Goal: Obtain resource: Download file/media

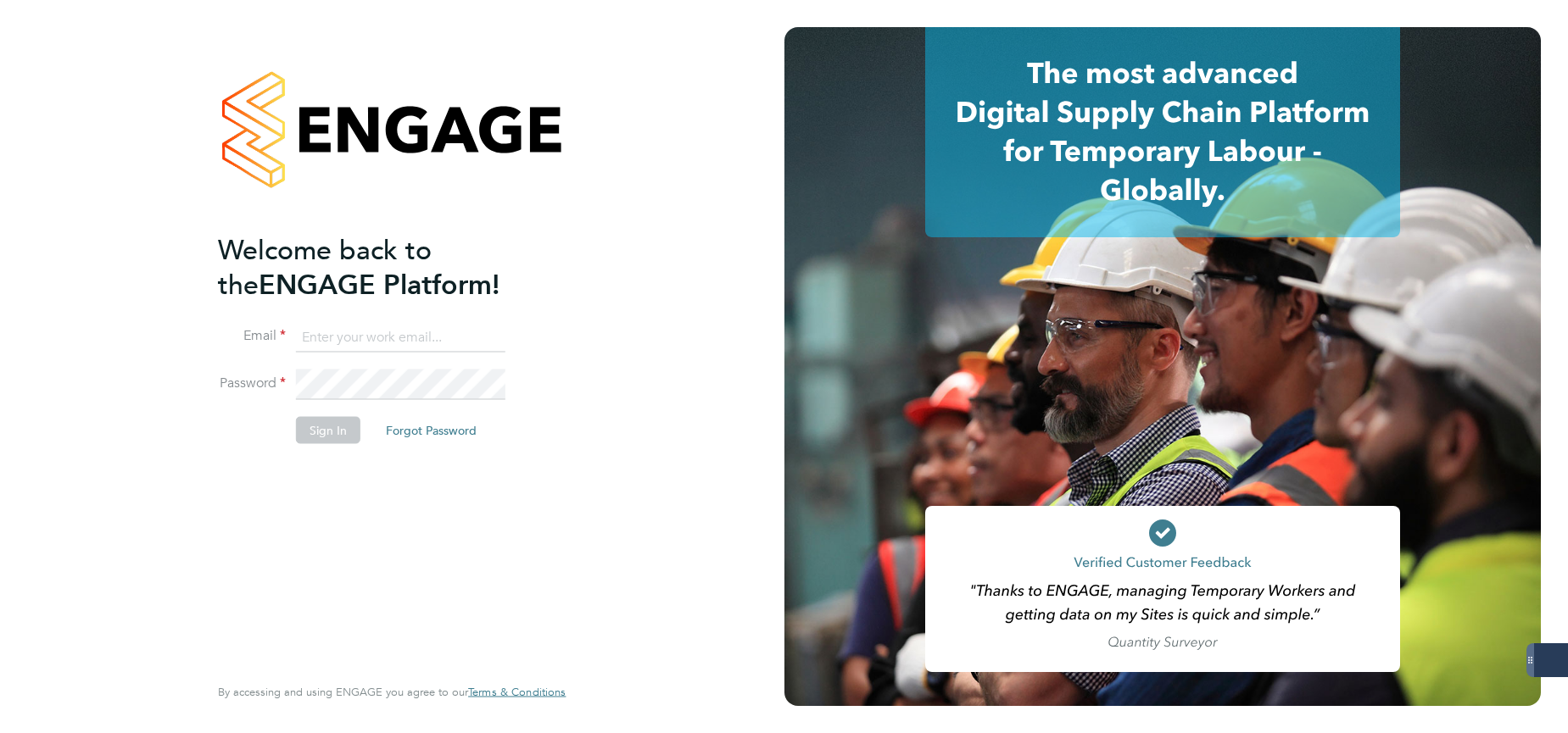
type input "lucy.jolley@servicecare.org.uk"
click at [327, 432] on button "Sign In" at bounding box center [328, 431] width 65 height 27
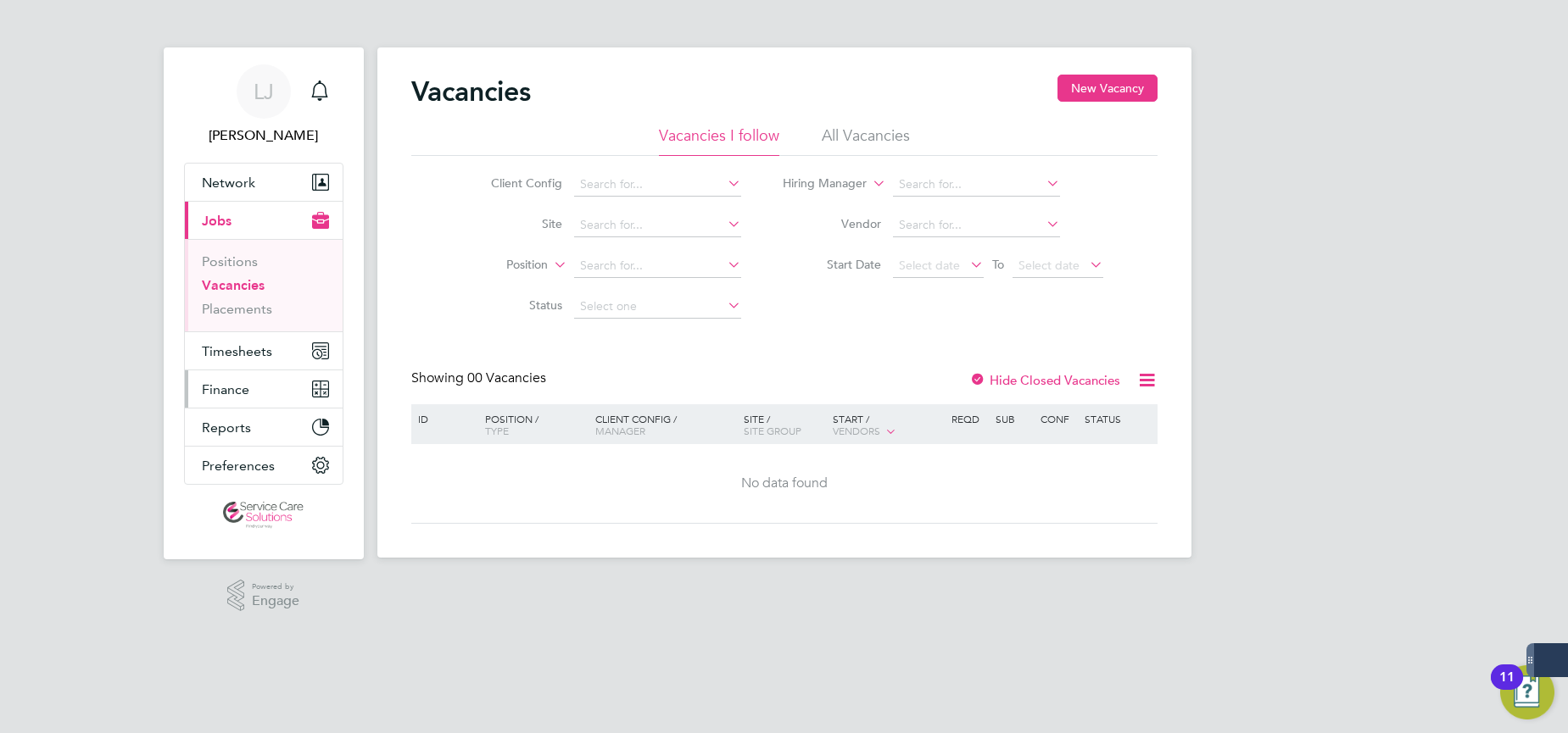
click at [234, 389] on span "Finance" at bounding box center [225, 389] width 48 height 16
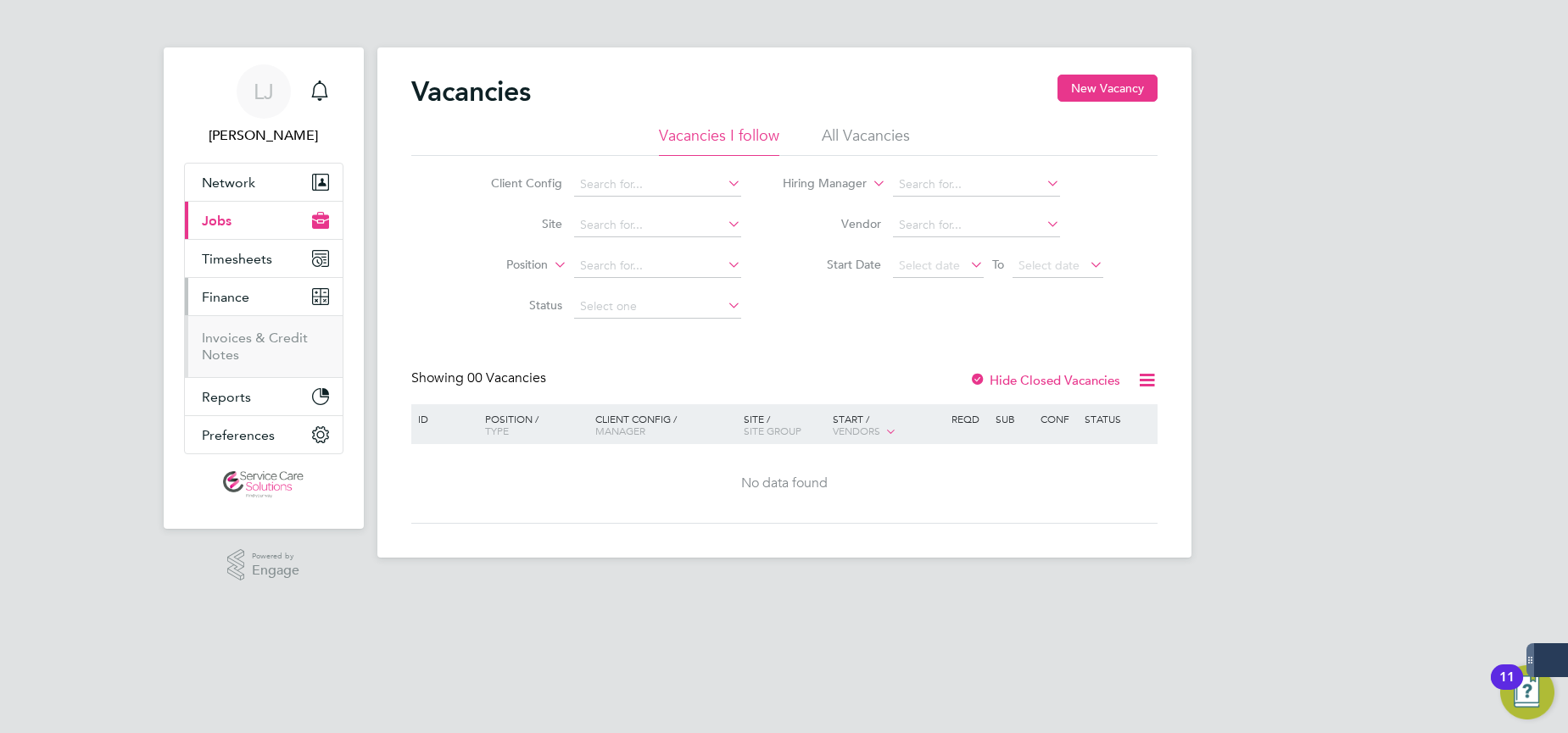
click at [229, 346] on li "Invoices & Credit Notes" at bounding box center [265, 346] width 127 height 34
click at [227, 339] on link "Invoices & Credit Notes" at bounding box center [254, 346] width 106 height 33
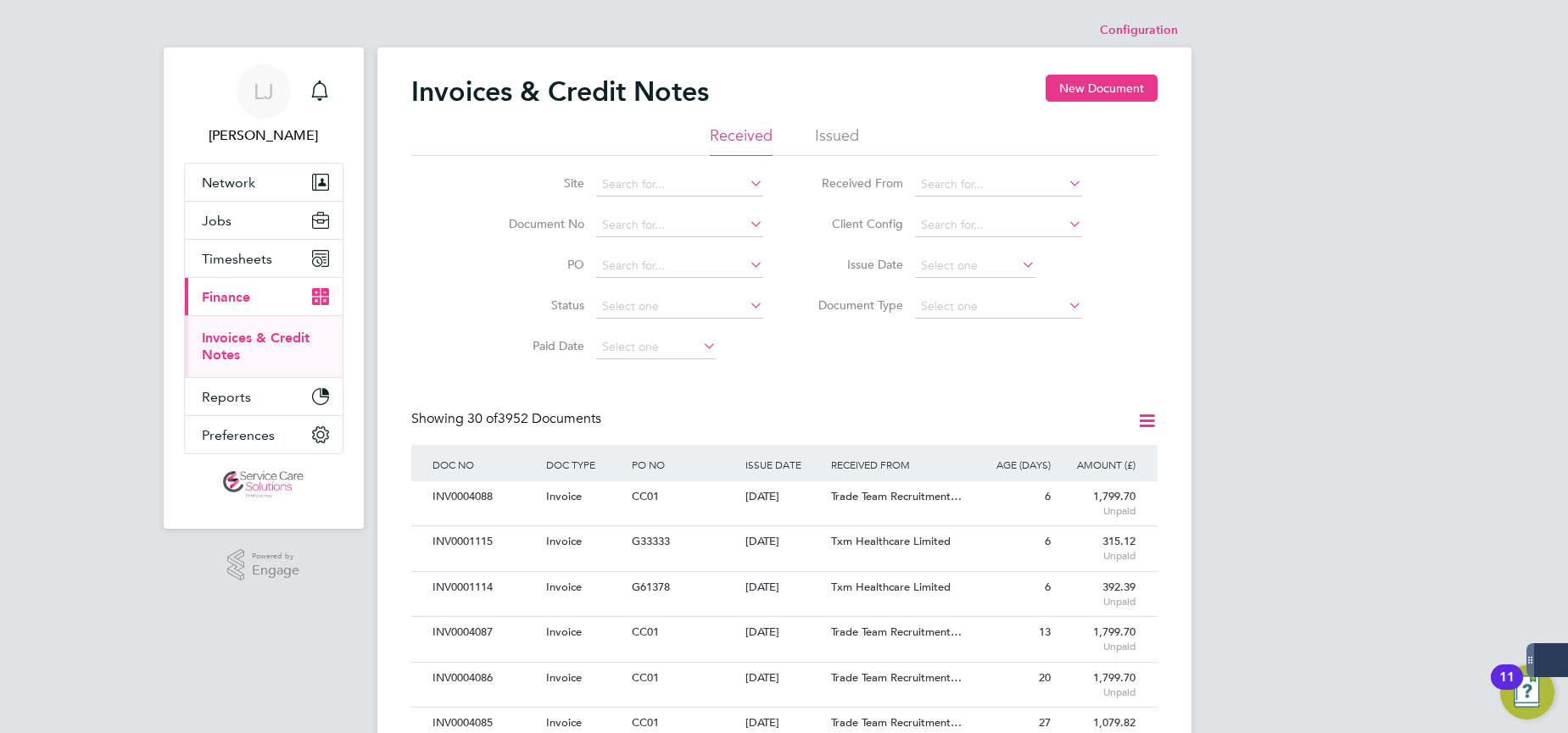
click at [828, 136] on li "Issued" at bounding box center [837, 140] width 44 height 30
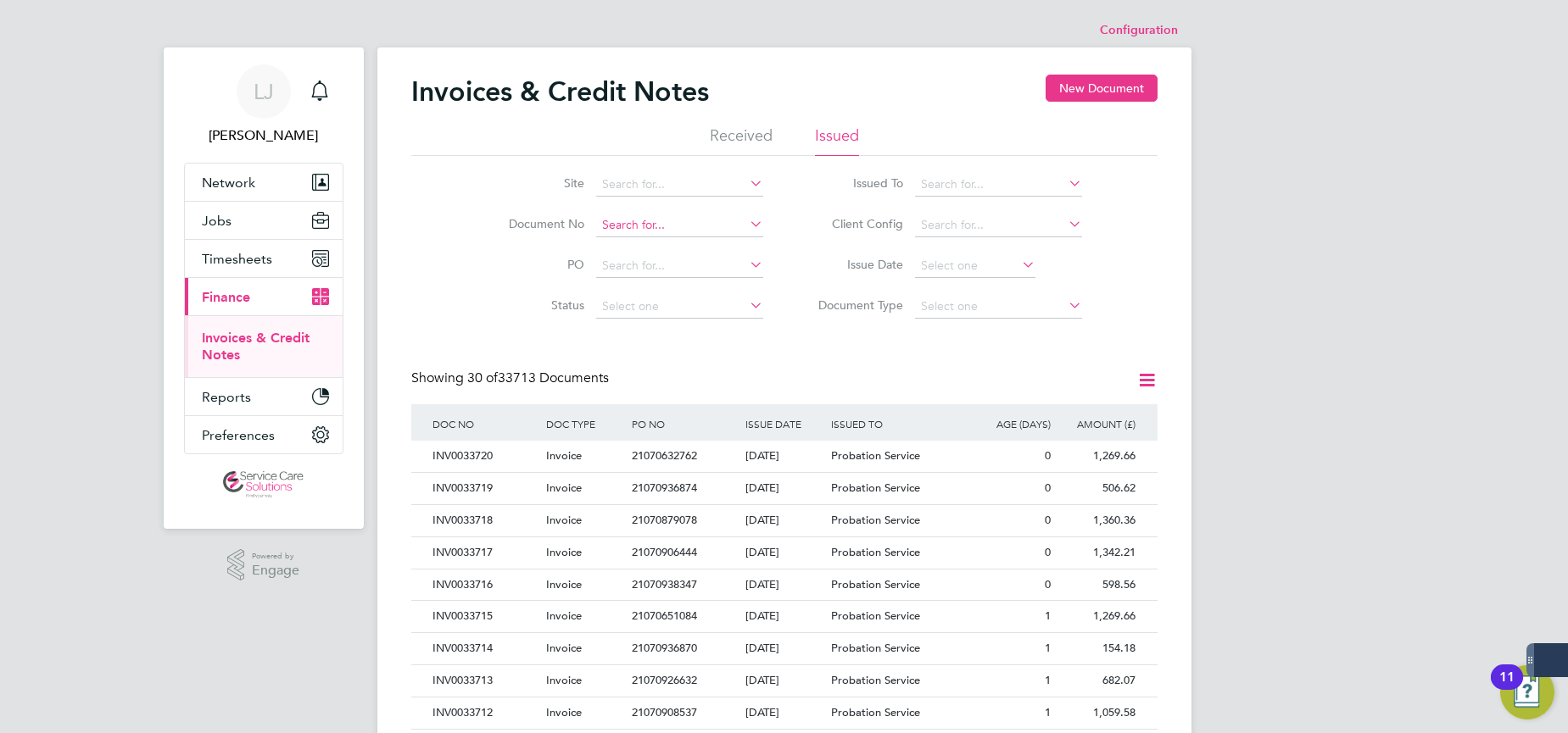
click at [686, 230] on input at bounding box center [679, 226] width 167 height 23
click at [685, 250] on li "INV00 32797" at bounding box center [679, 248] width 169 height 22
type input "INV0032797"
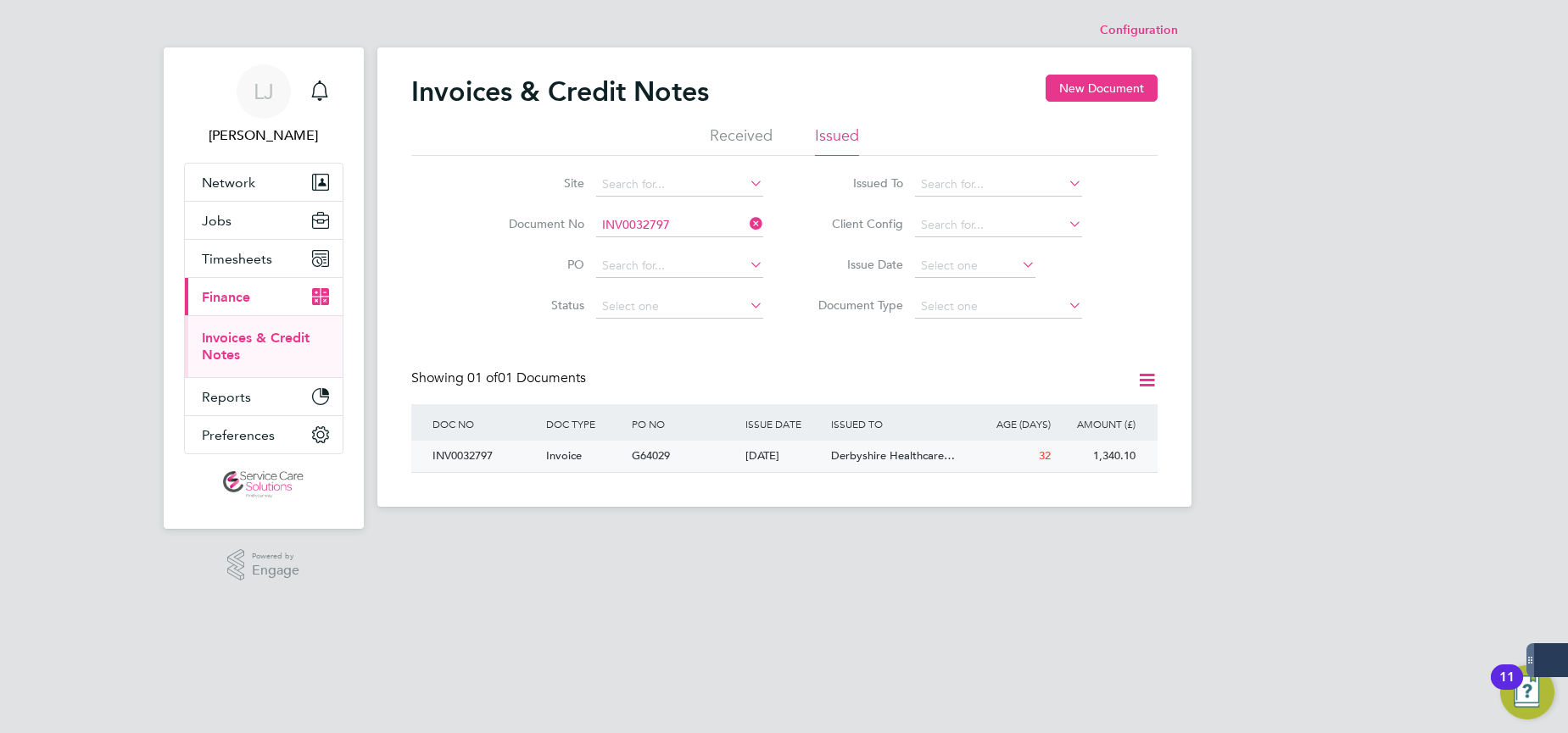
click at [862, 458] on span "Derbyshire Healthcare…" at bounding box center [893, 455] width 124 height 15
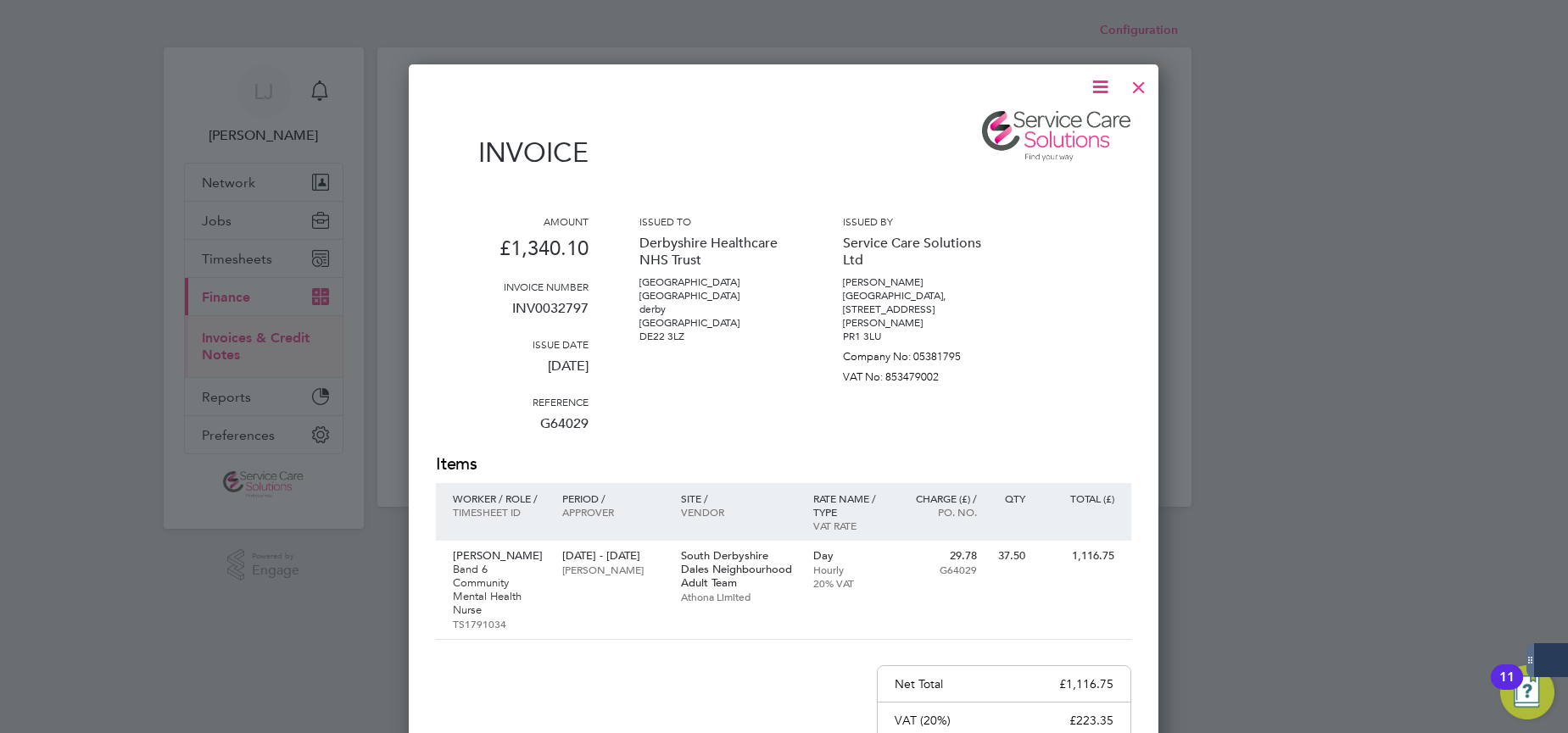
click at [1103, 90] on icon at bounding box center [1101, 87] width 22 height 22
click at [1073, 122] on li "Download Invoice" at bounding box center [1049, 127] width 117 height 23
click at [1140, 86] on div at bounding box center [1138, 82] width 30 height 30
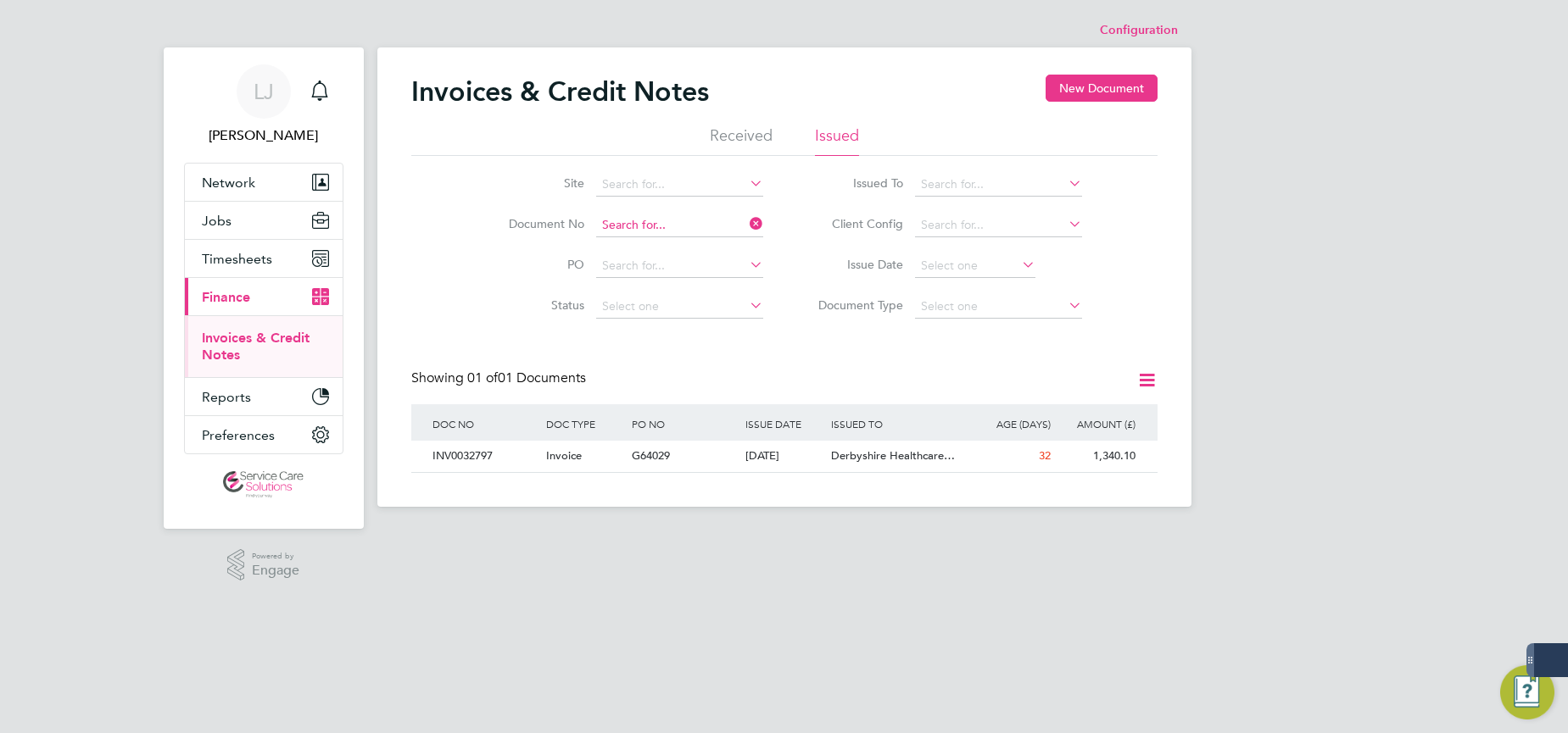
click at [688, 219] on input at bounding box center [679, 226] width 167 height 23
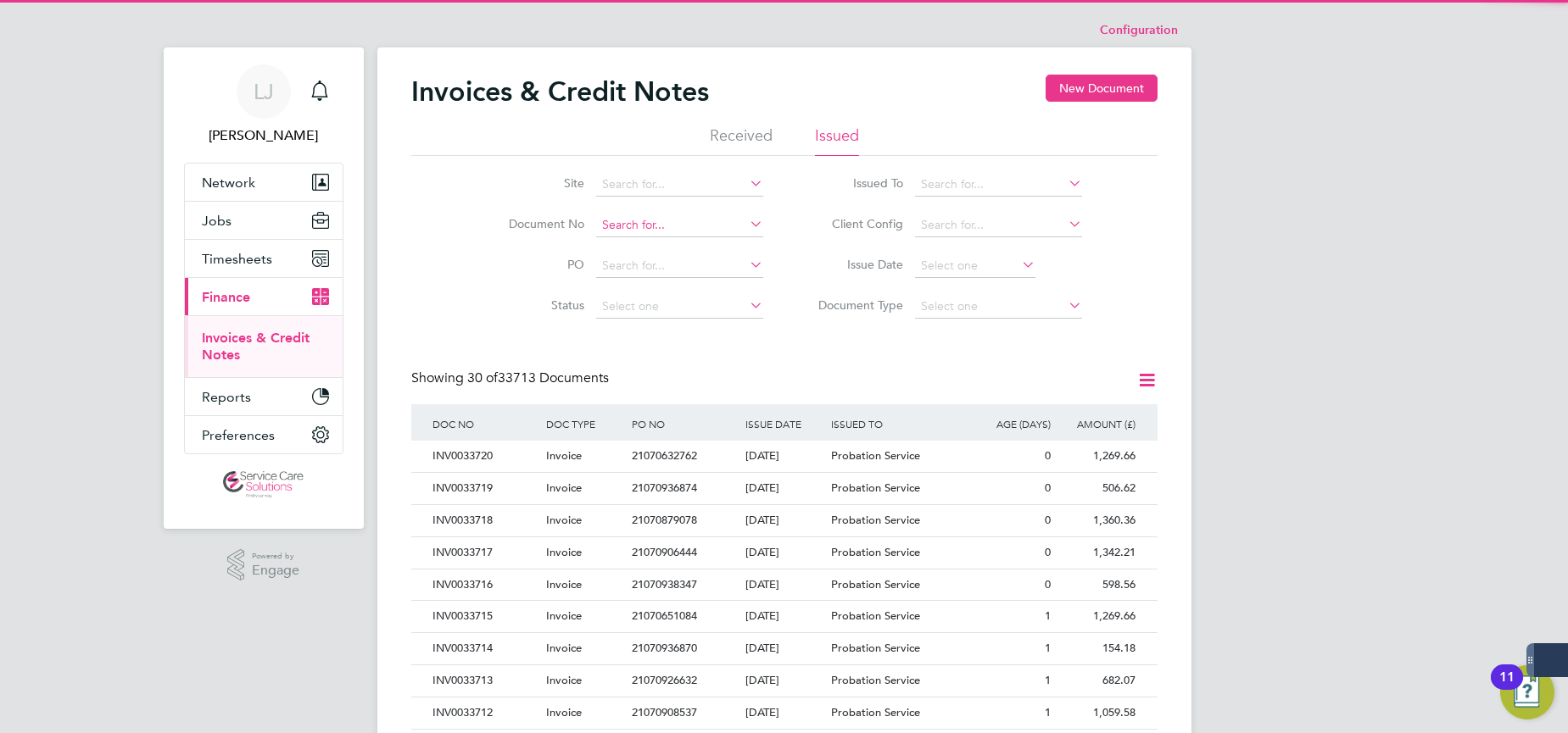
click at [679, 231] on input at bounding box center [679, 226] width 167 height 23
type input "INV0032796"
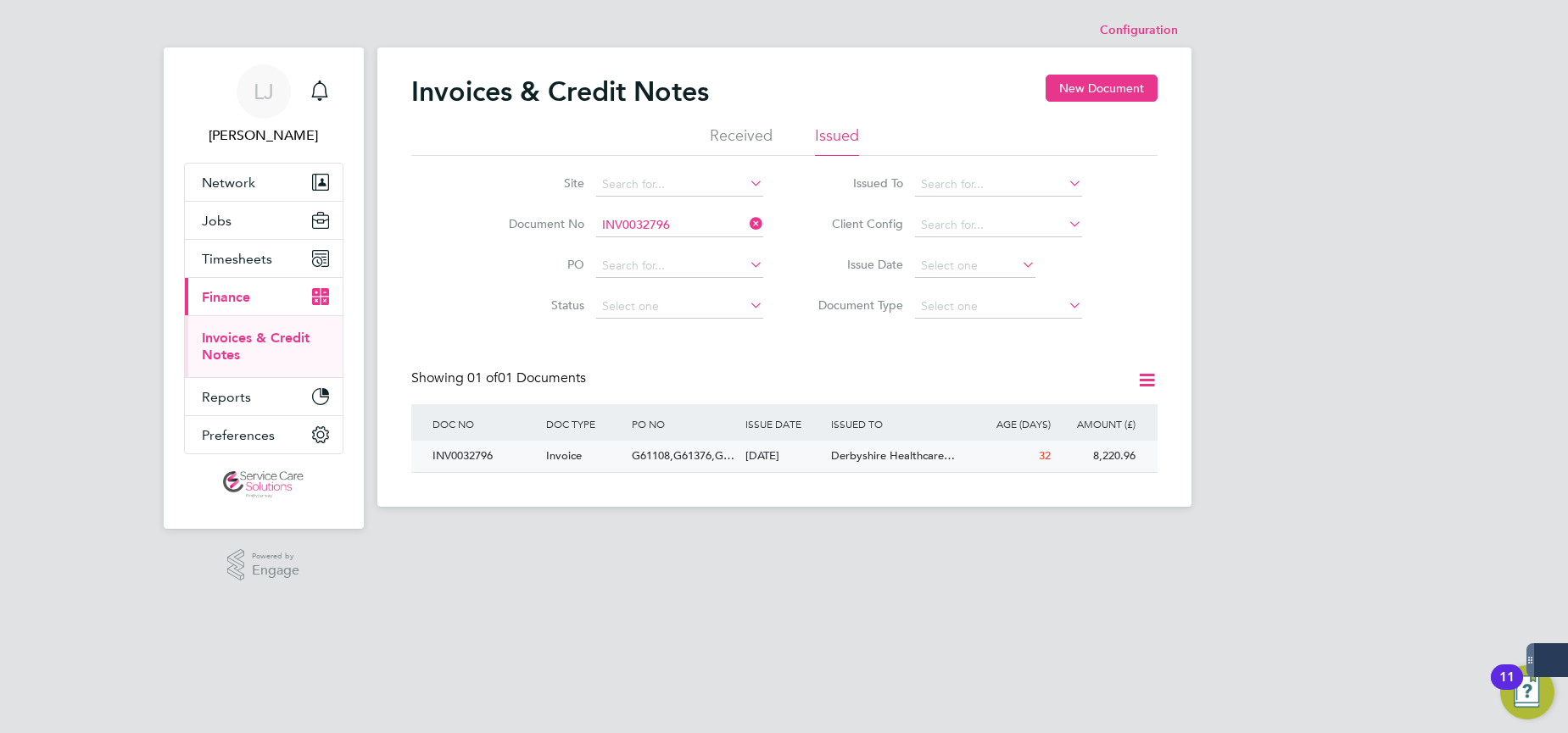
click at [871, 456] on span "Derbyshire Healthcare…" at bounding box center [893, 455] width 124 height 15
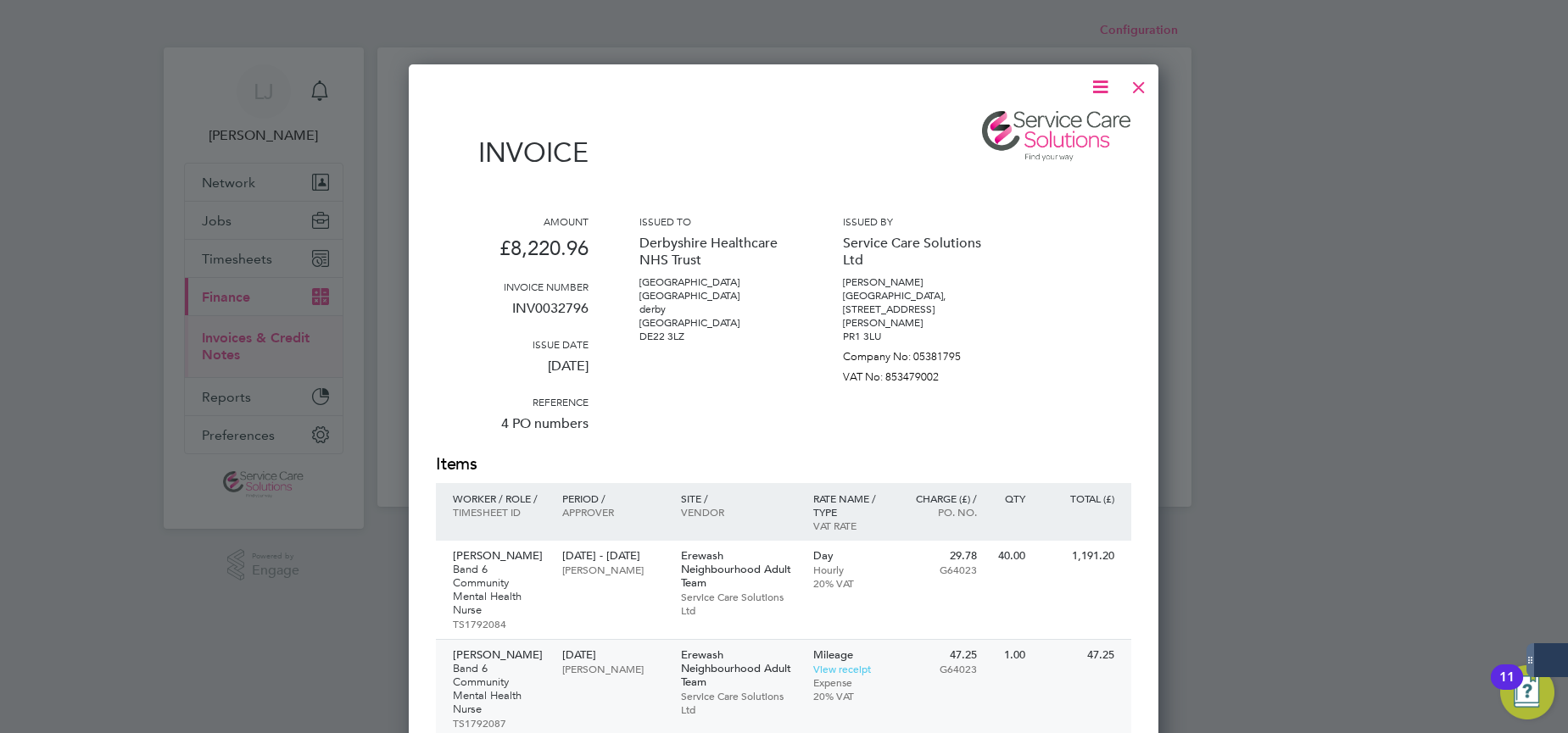
drag, startPoint x: 1137, startPoint y: 84, endPoint x: 980, endPoint y: 732, distance: 666.7
click at [1137, 84] on div at bounding box center [1138, 82] width 30 height 30
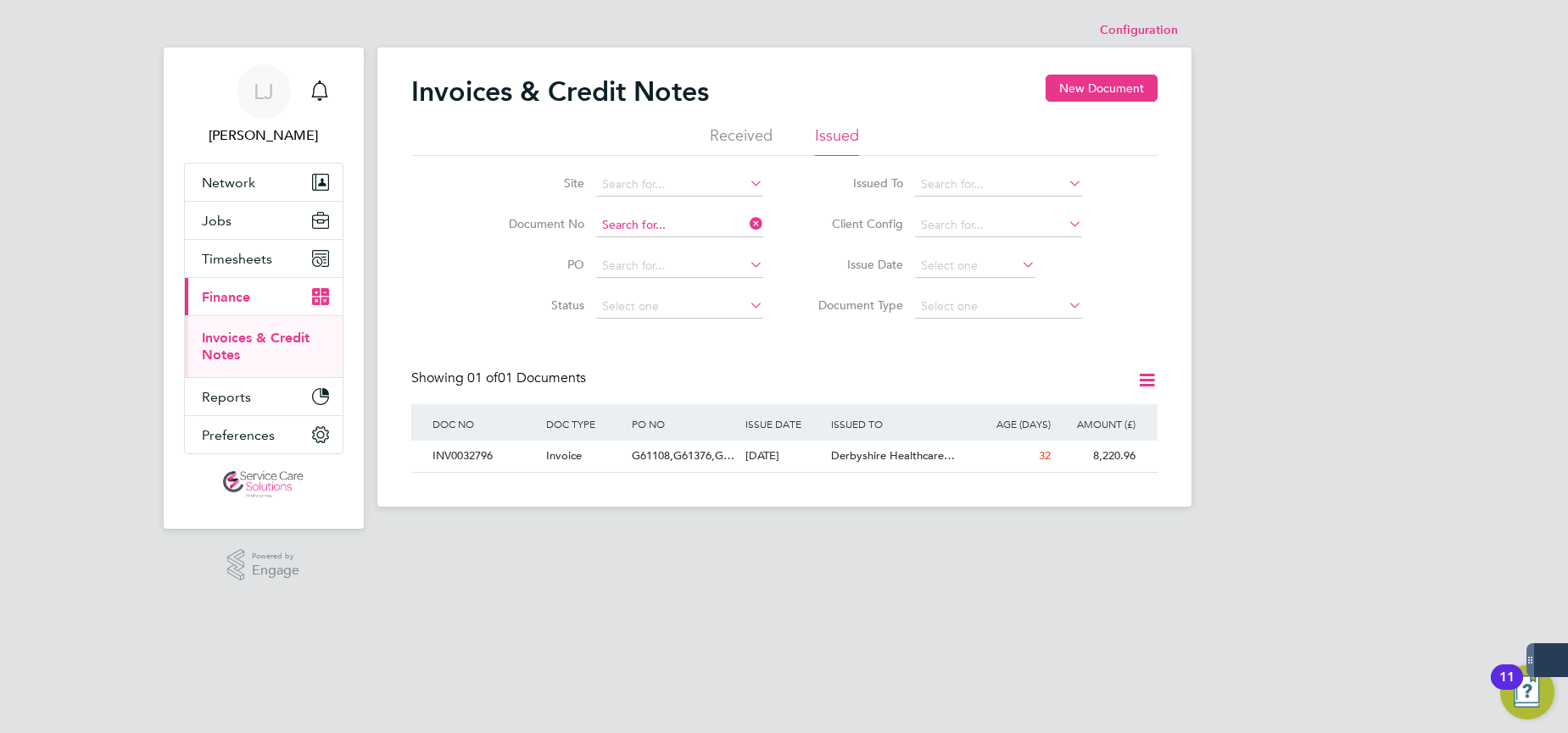
click at [678, 230] on input at bounding box center [679, 226] width 167 height 23
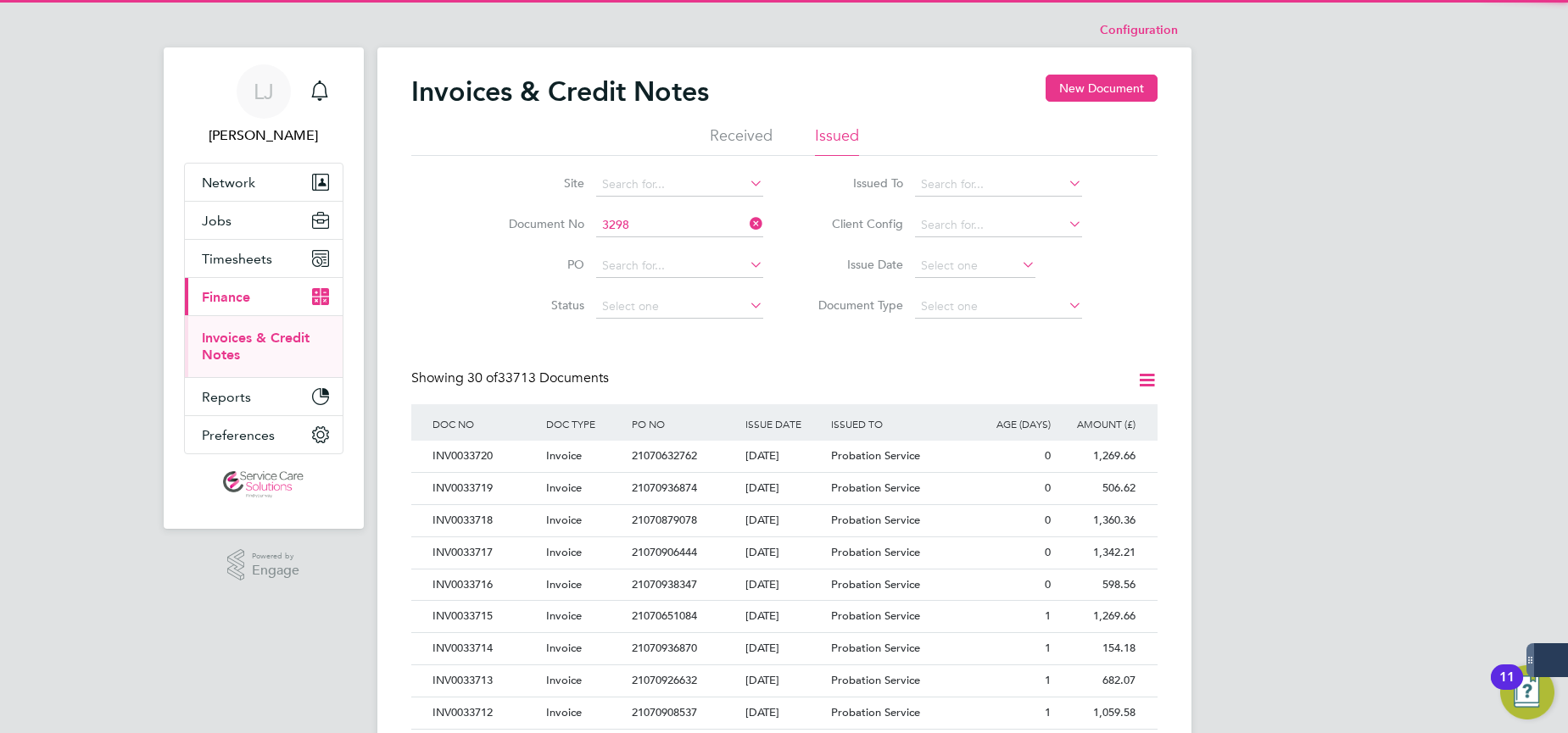
scroll to position [32, 115]
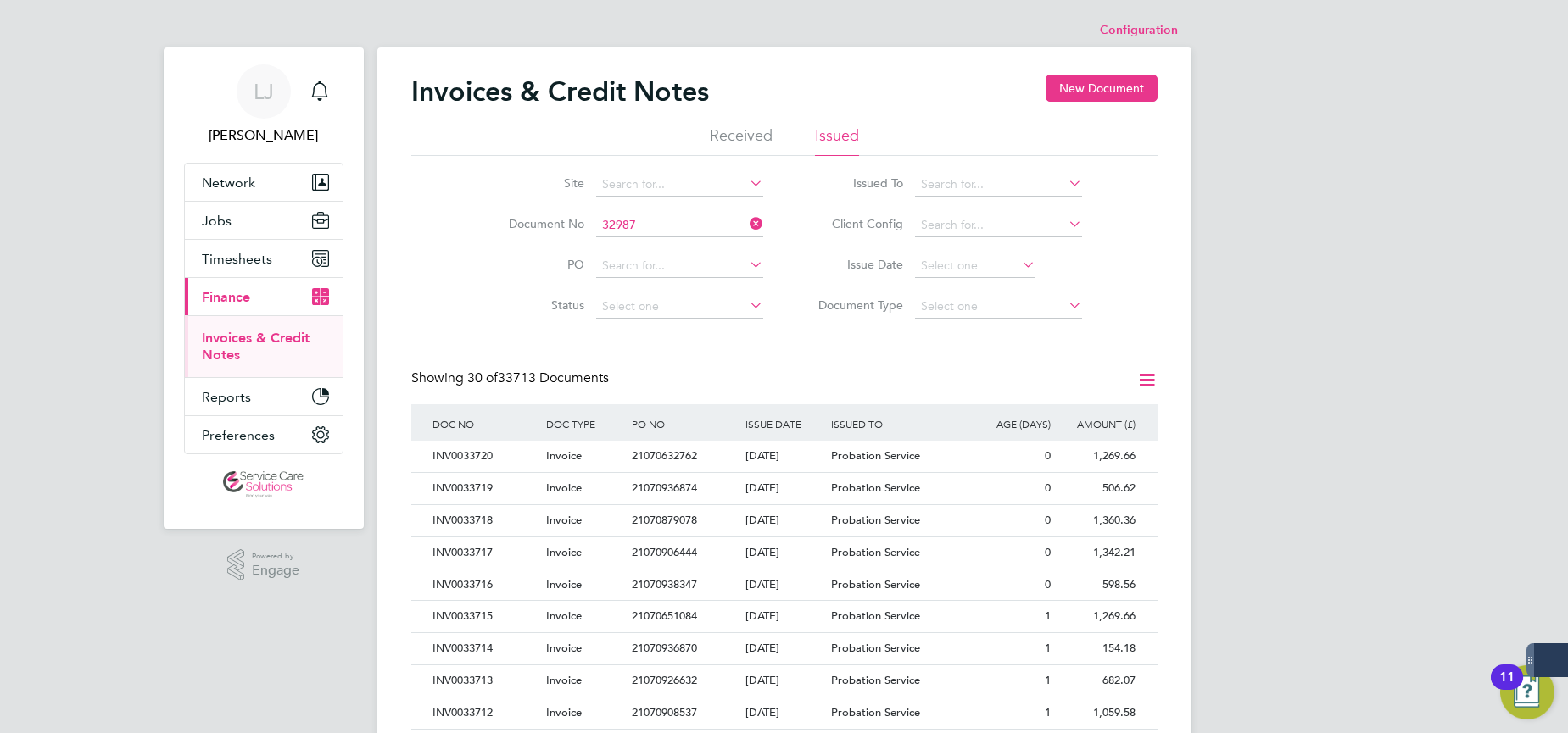
click at [685, 222] on input "32987" at bounding box center [679, 226] width 167 height 23
type input "32987"
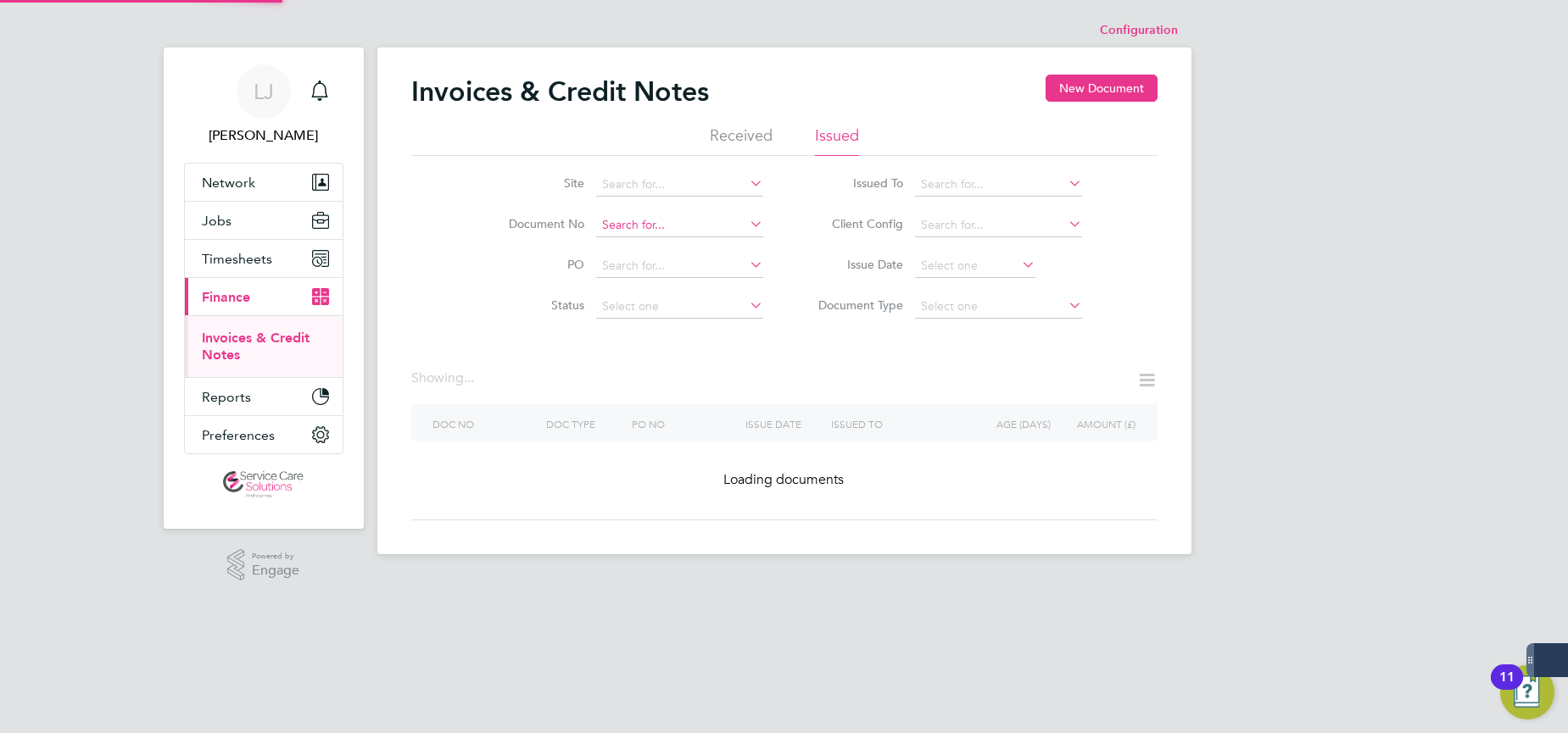
click at [651, 227] on input at bounding box center [679, 226] width 167 height 23
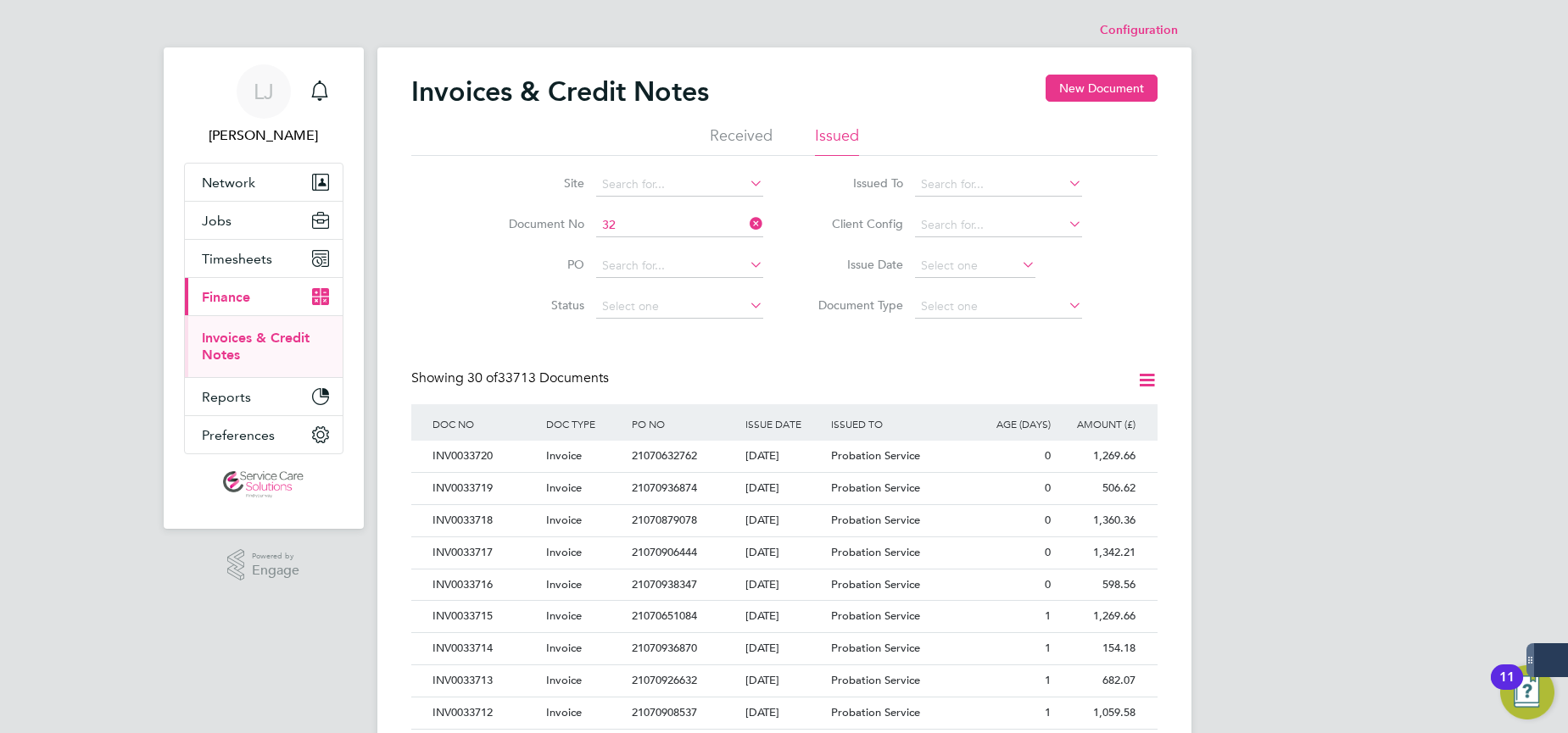
type input "3"
type input "32"
click at [666, 225] on input at bounding box center [679, 226] width 167 height 23
type input "32"
type input "329"
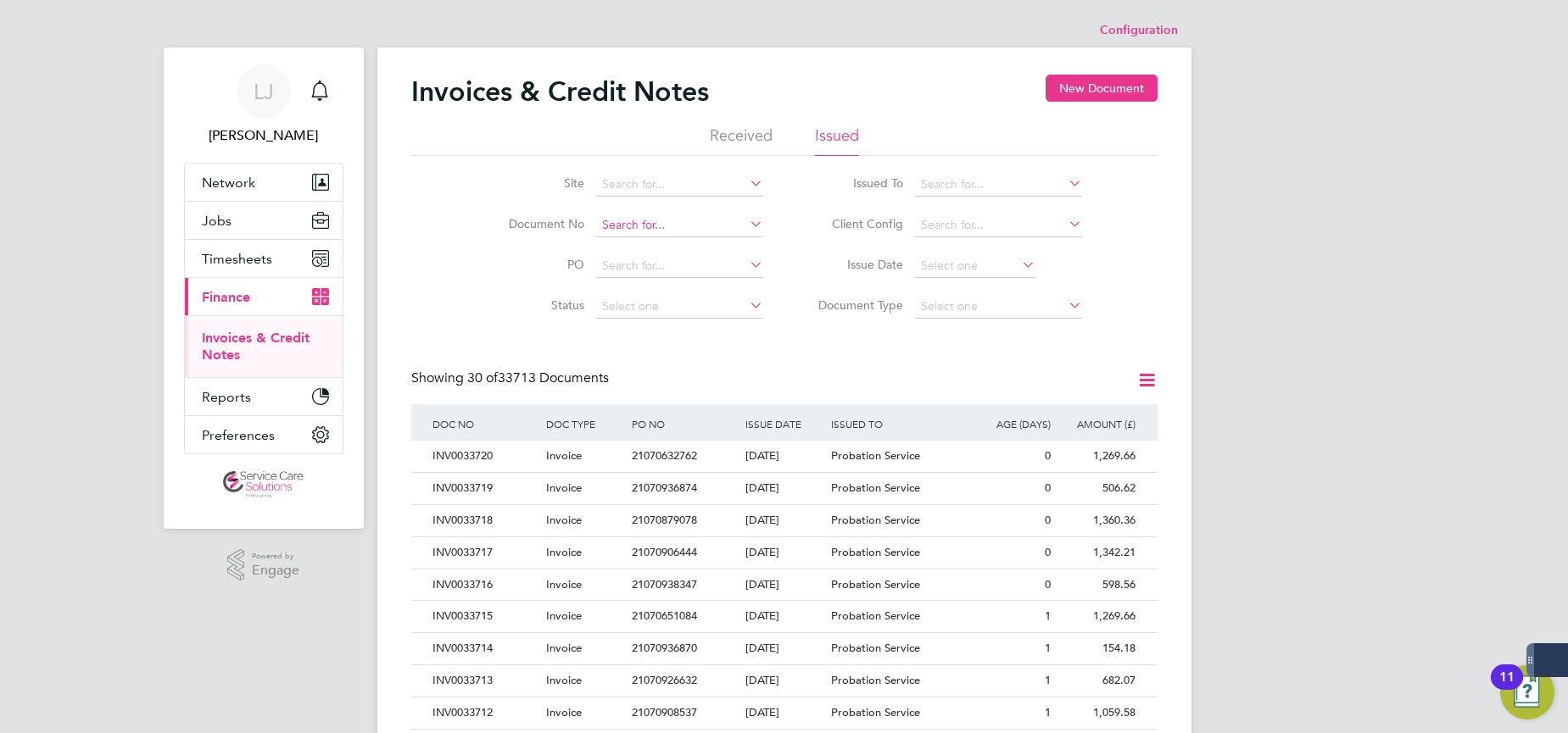
click at [643, 228] on input at bounding box center [679, 226] width 167 height 23
click at [641, 217] on input "32987" at bounding box center [679, 226] width 167 height 23
type input "INV0032987"
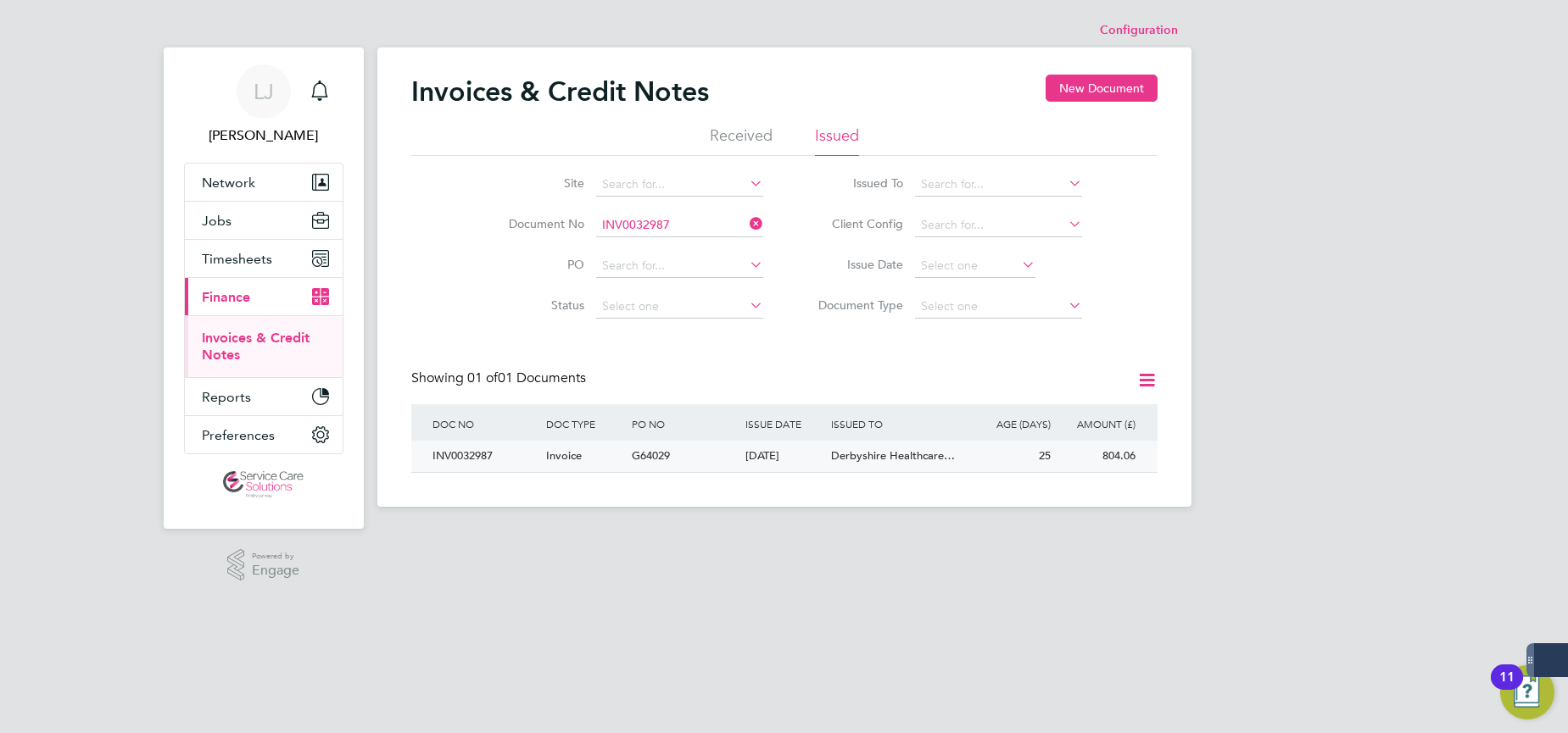
click at [921, 458] on span "Derbyshire Healthcare…" at bounding box center [893, 455] width 124 height 15
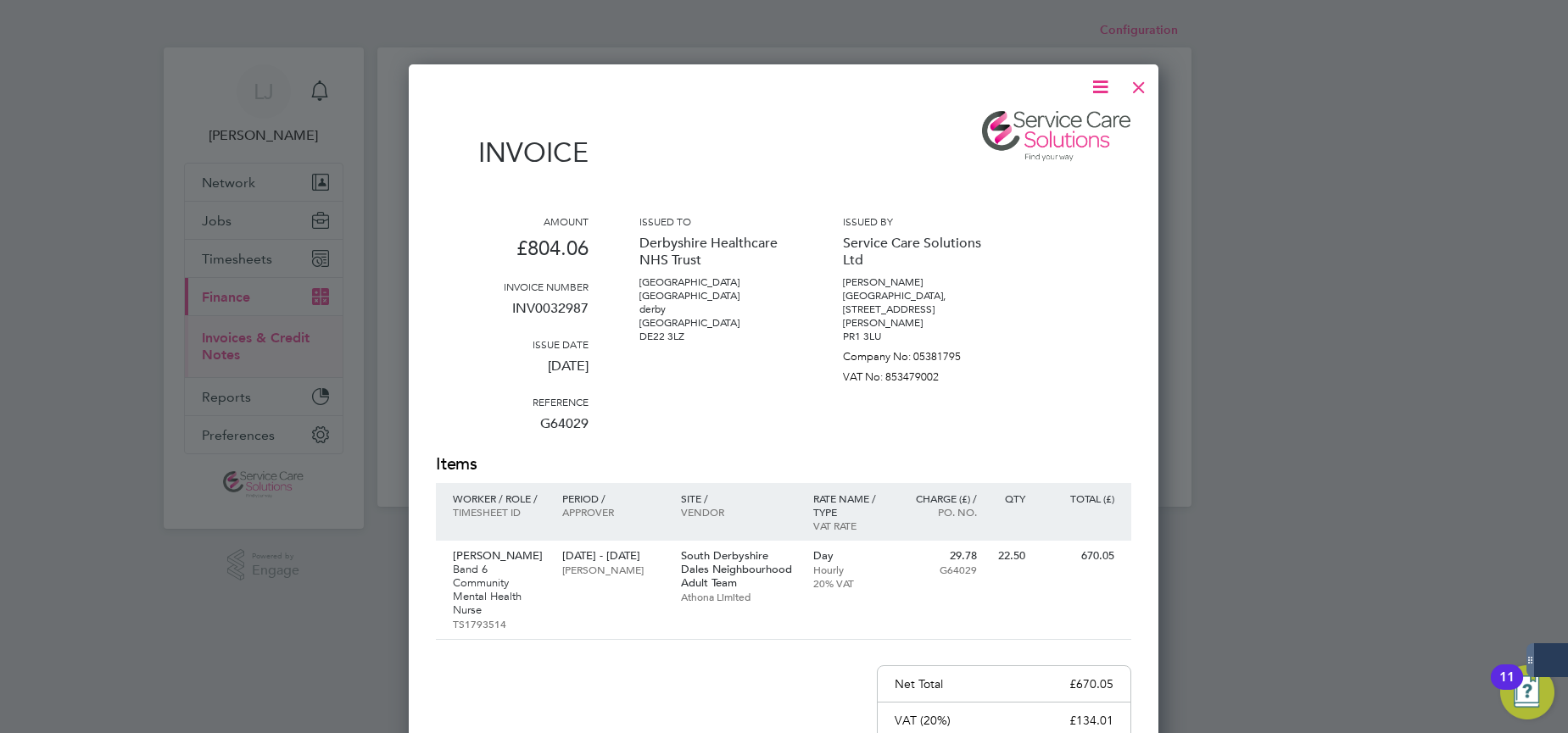
click at [1100, 86] on icon at bounding box center [1101, 87] width 22 height 22
click at [1067, 121] on li "Download Invoice" at bounding box center [1049, 127] width 117 height 23
click at [1144, 84] on div at bounding box center [1138, 82] width 30 height 30
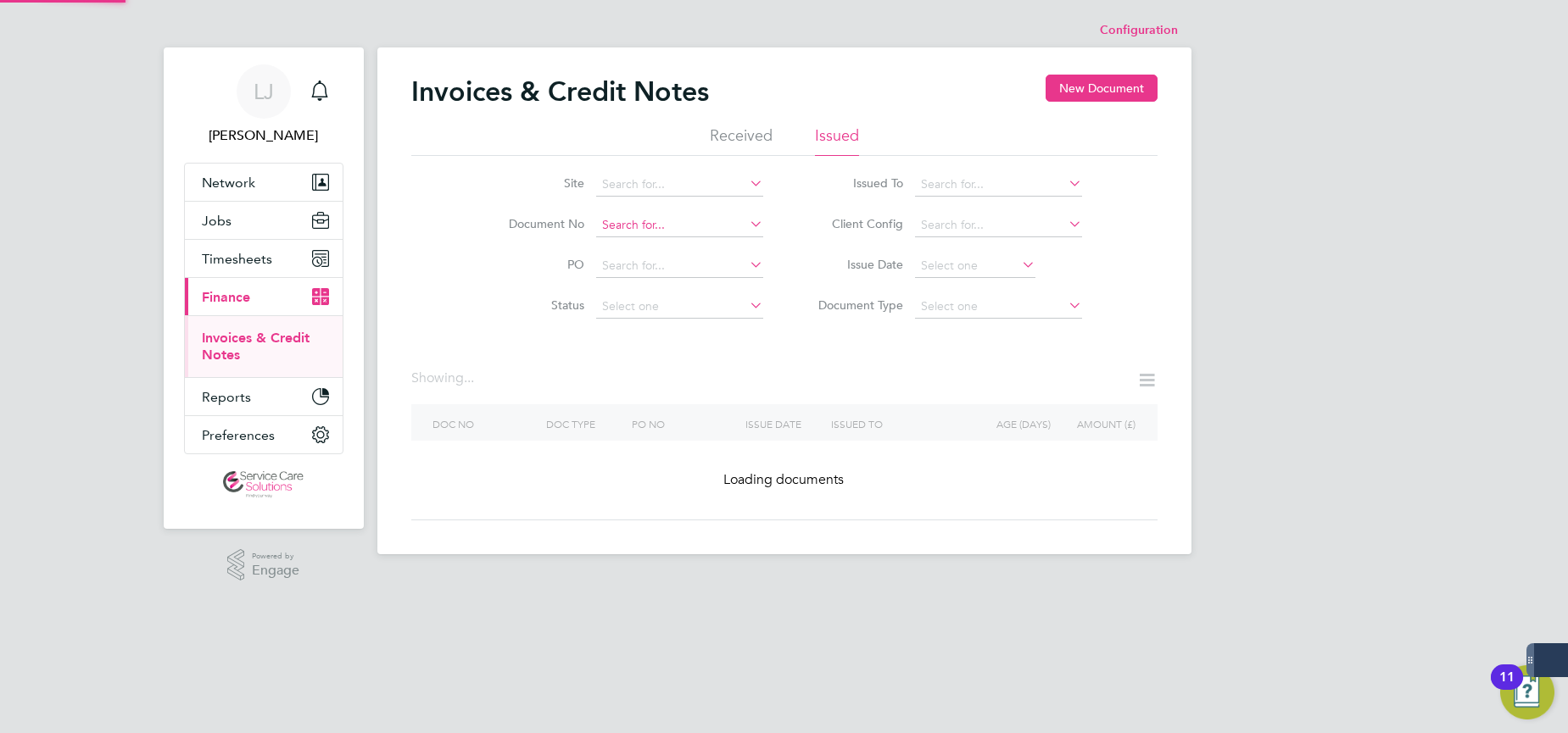
drag, startPoint x: 697, startPoint y: 227, endPoint x: 710, endPoint y: 227, distance: 13.0
click at [699, 227] on input at bounding box center [679, 226] width 167 height 23
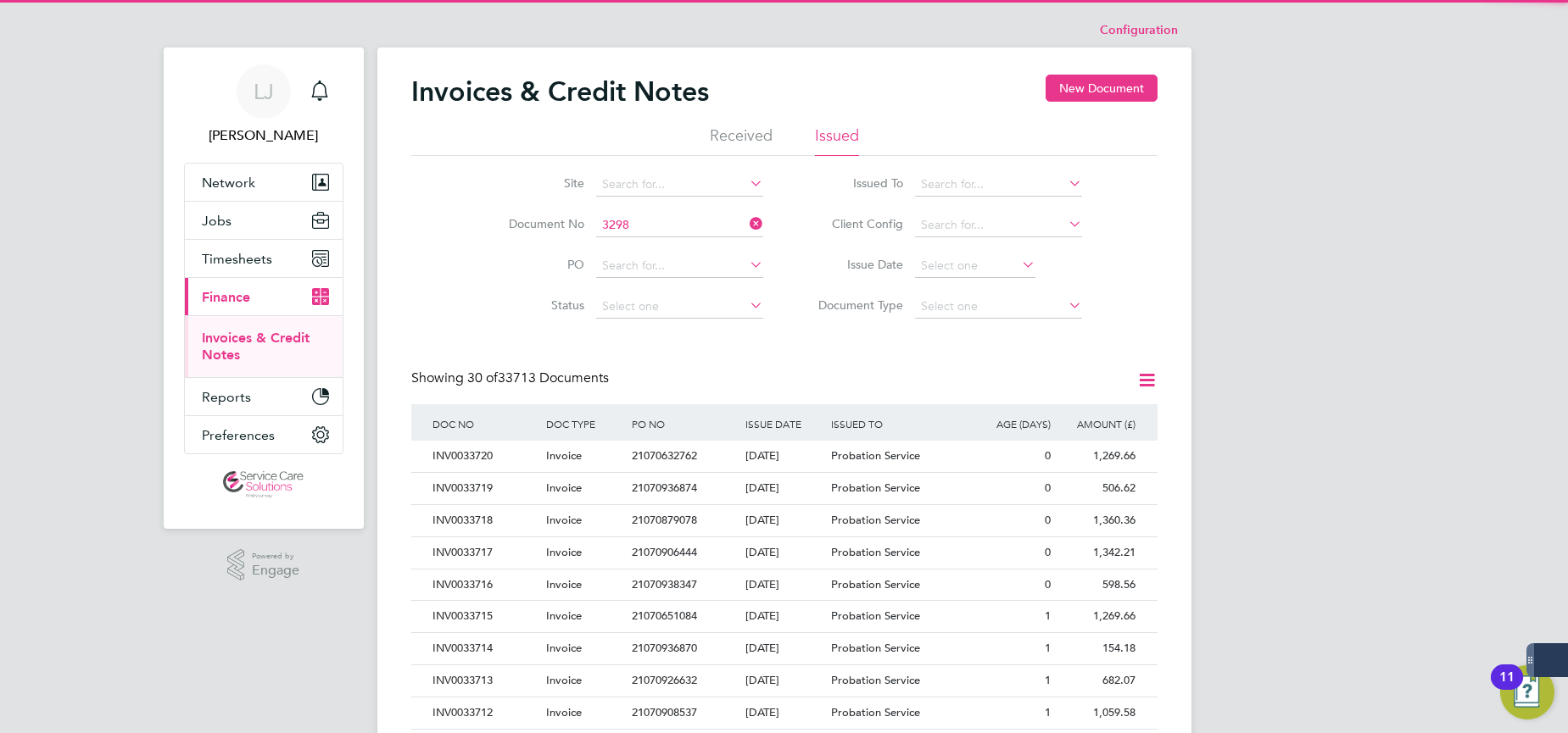
scroll to position [32, 115]
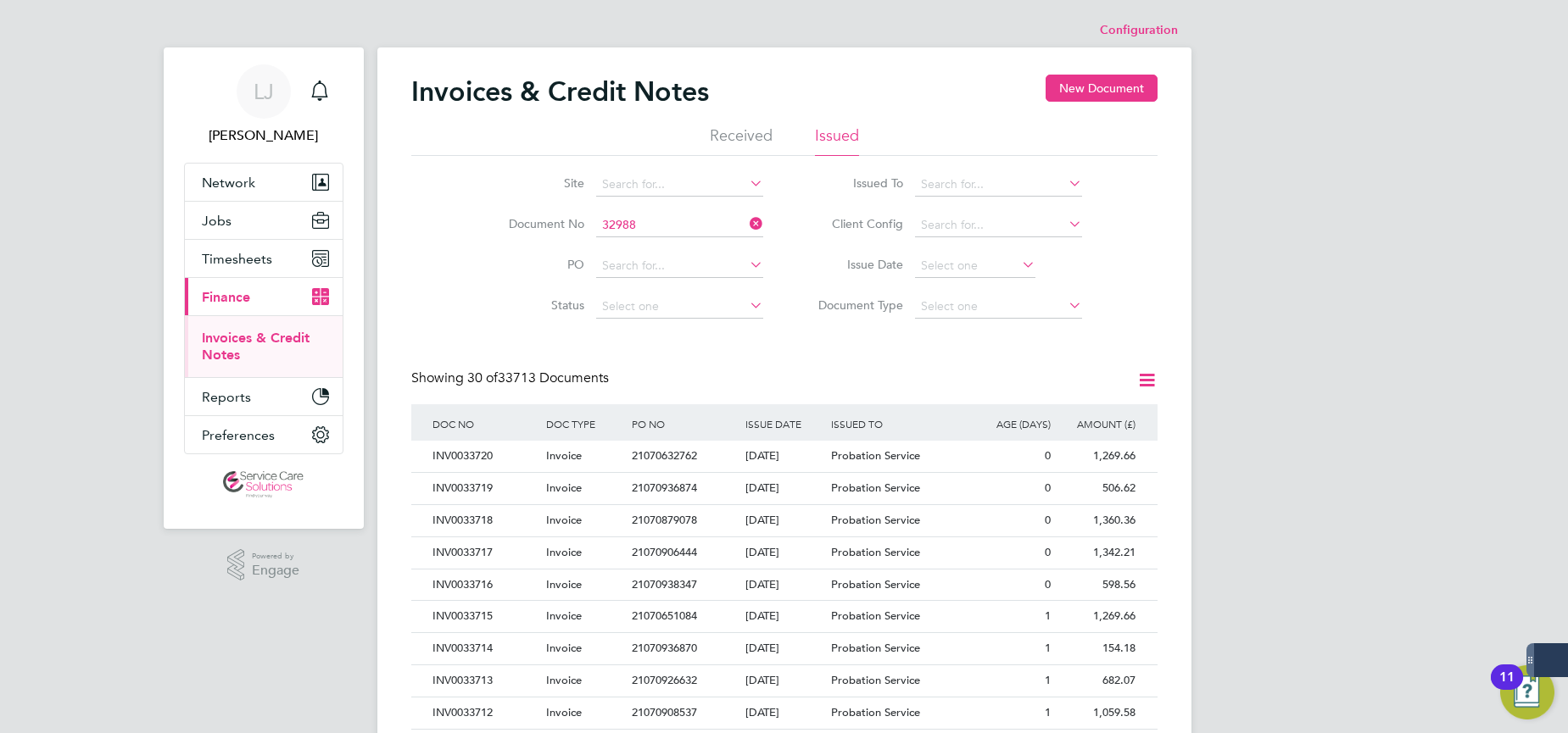
type input "INV0032988"
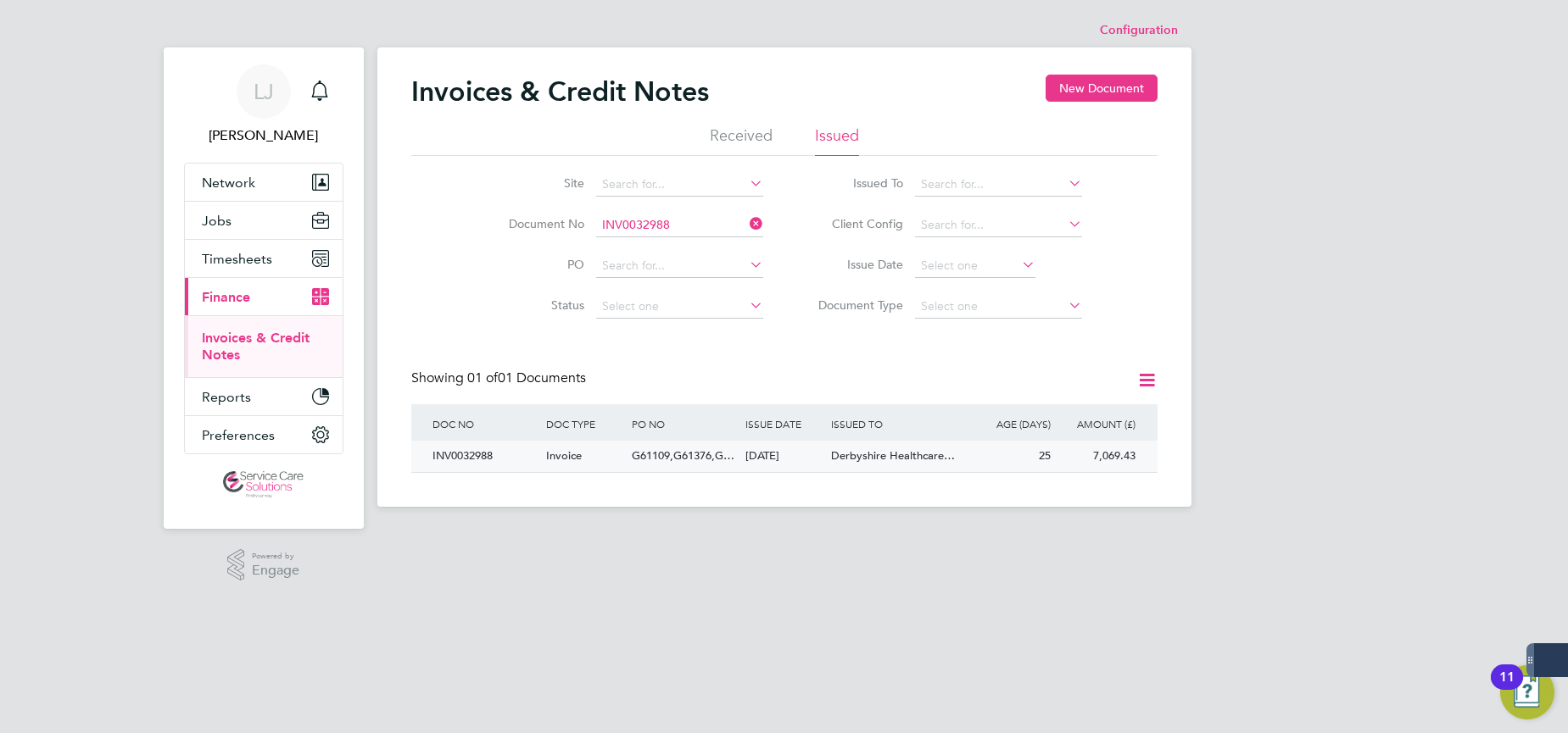
click at [913, 450] on span "Derbyshire Healthcare…" at bounding box center [893, 455] width 124 height 15
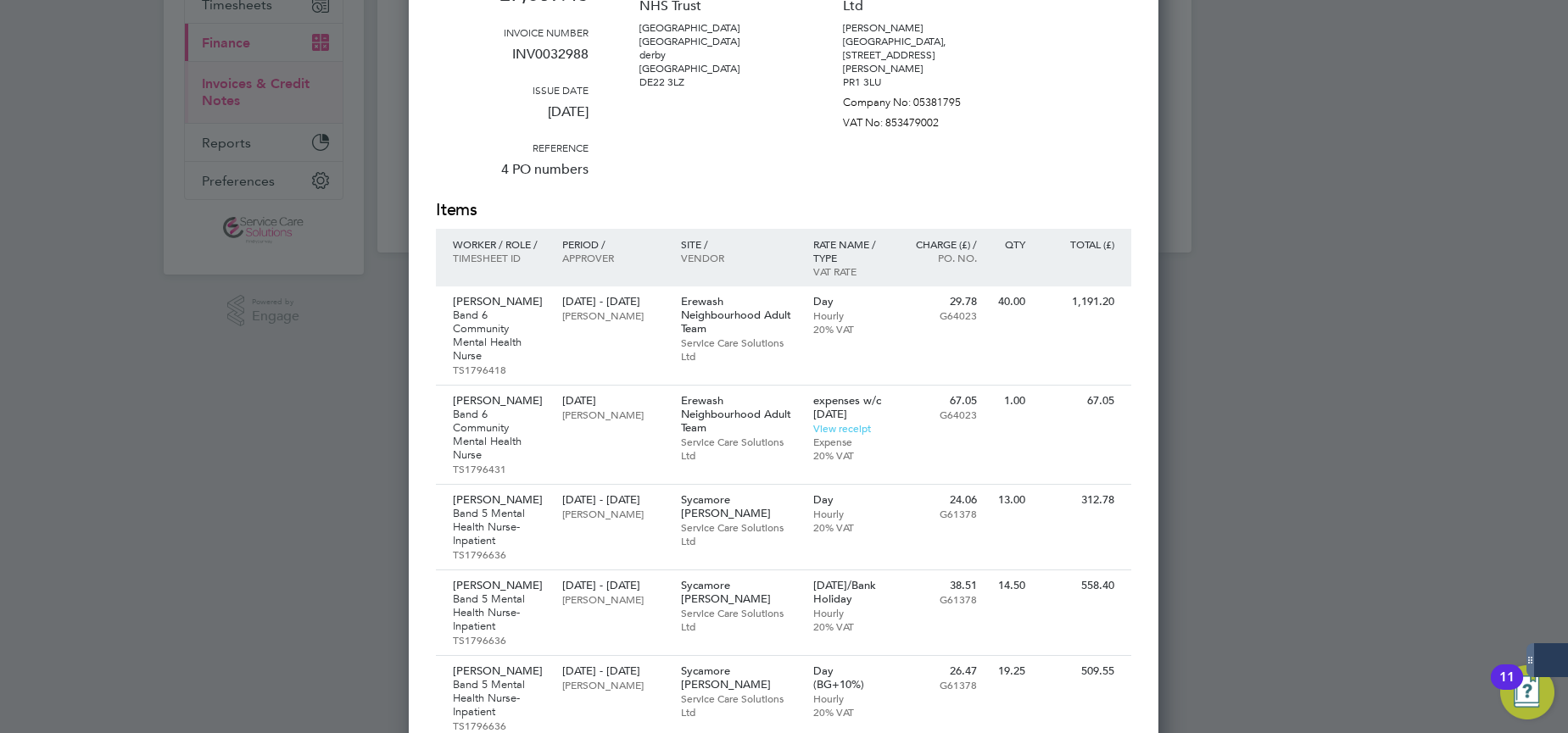
click at [1303, 414] on div at bounding box center [784, 366] width 1568 height 733
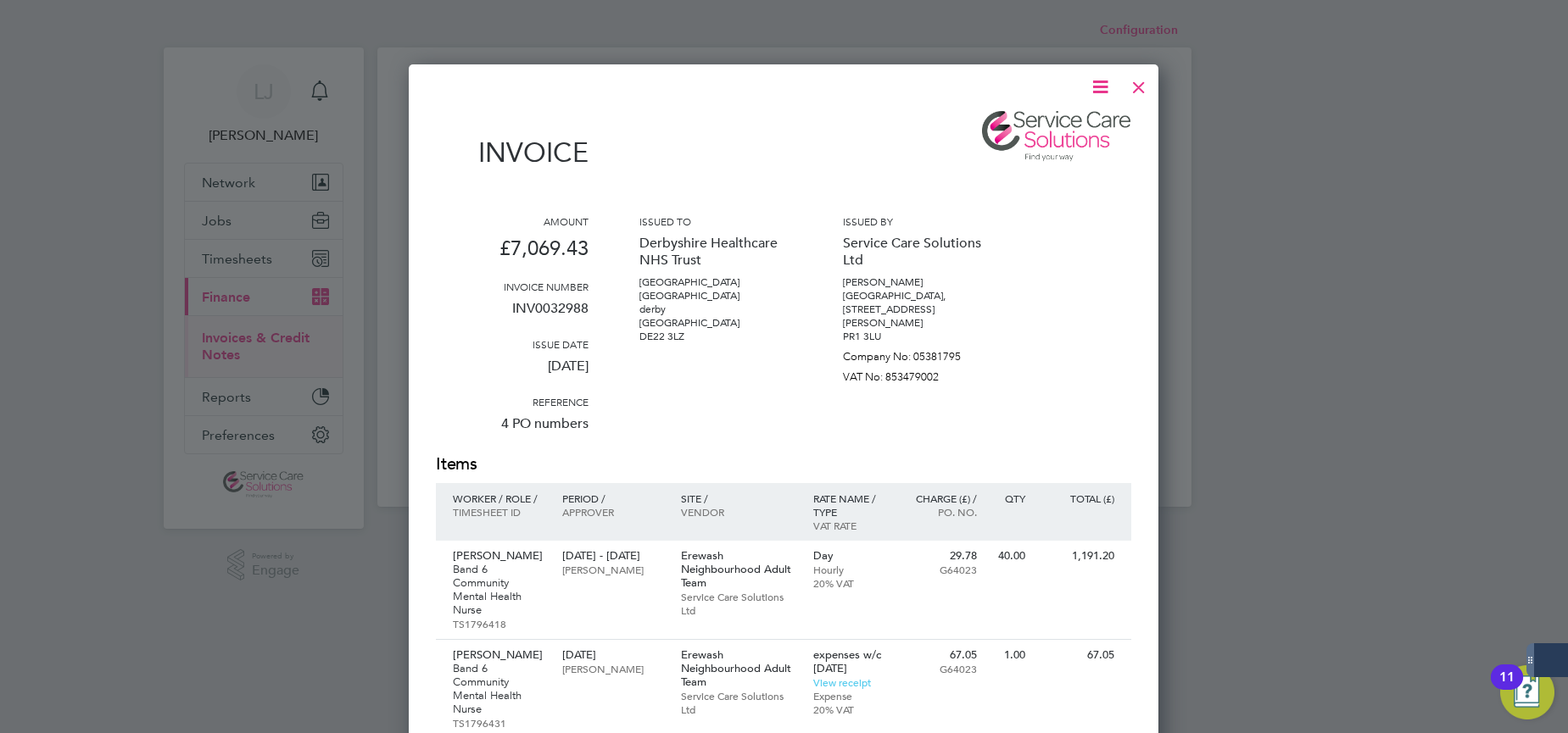
drag, startPoint x: 1139, startPoint y: 82, endPoint x: 981, endPoint y: 501, distance: 447.8
click at [1139, 82] on div at bounding box center [1138, 82] width 30 height 30
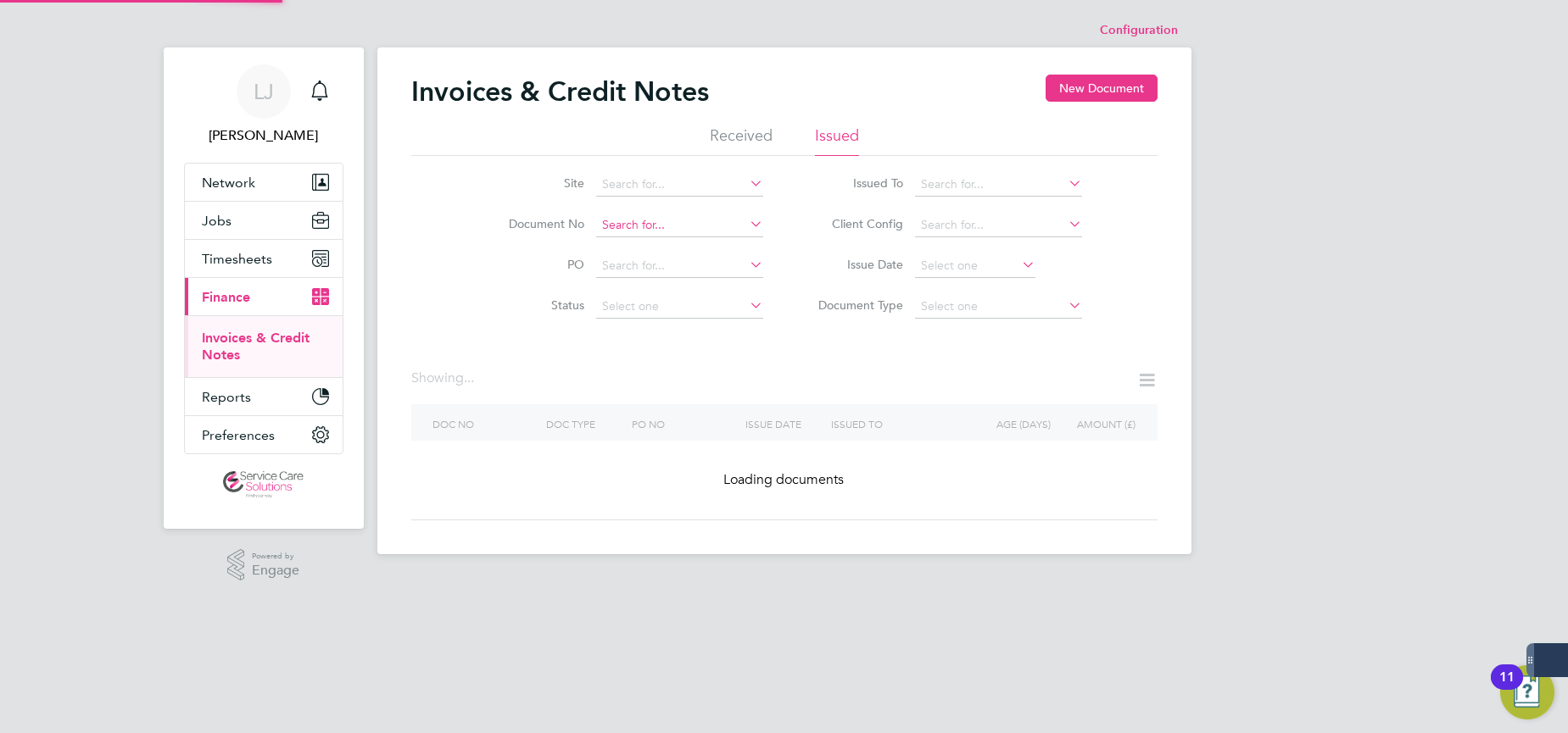
click at [688, 217] on input at bounding box center [679, 226] width 167 height 23
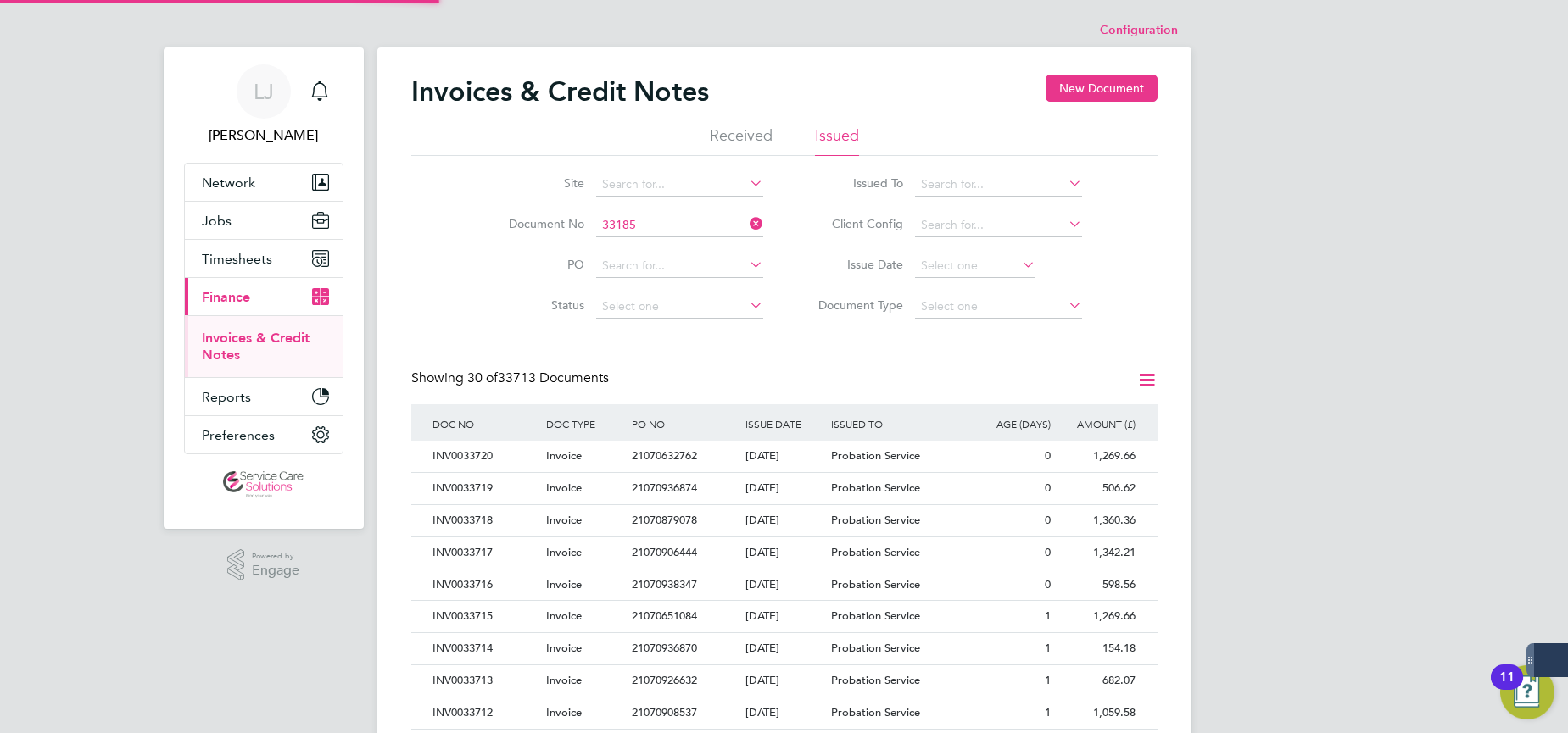
scroll to position [32, 115]
click at [641, 224] on input "33185" at bounding box center [679, 226] width 167 height 23
type input "INV0033185"
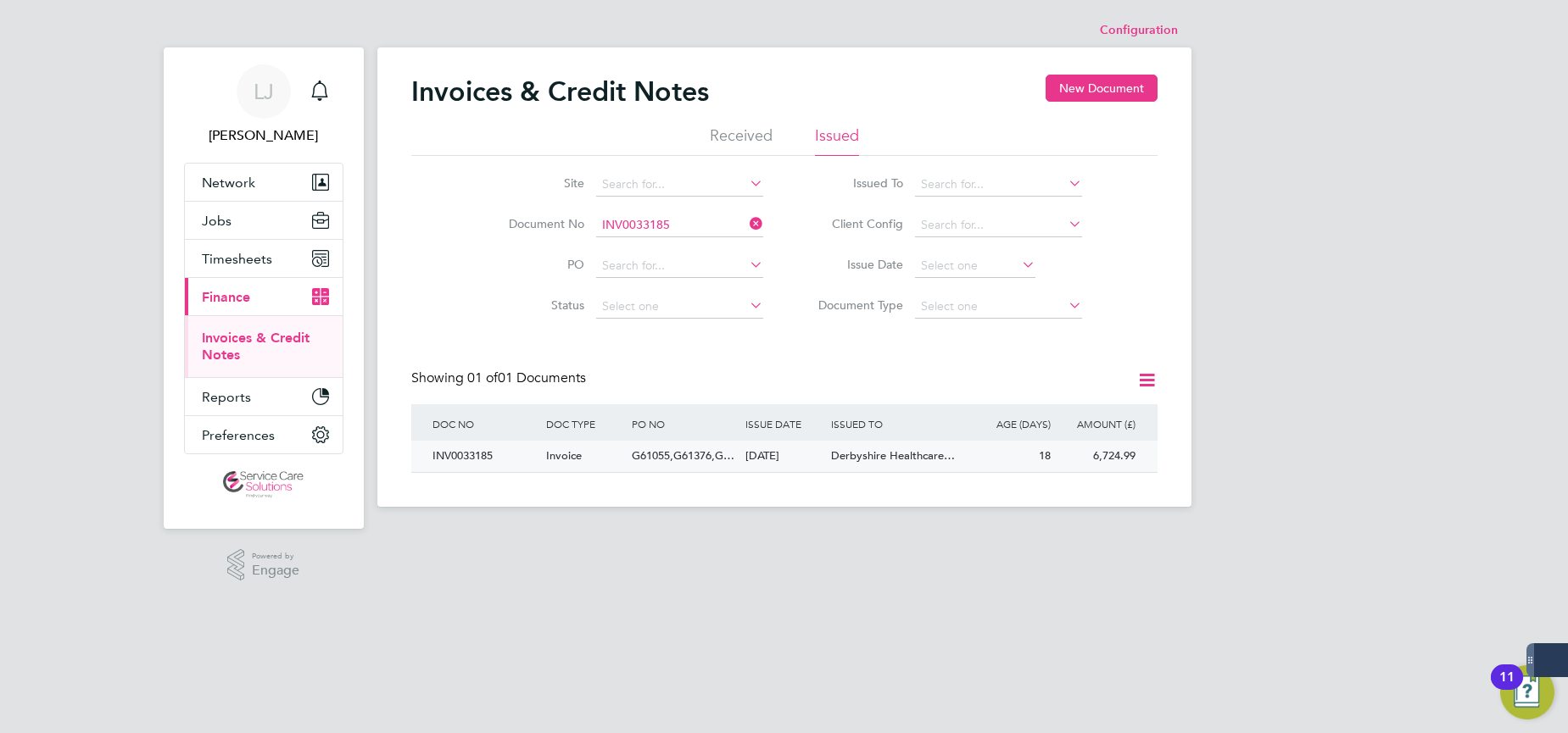
click at [912, 465] on div "Derbyshire Healthcare…" at bounding box center [898, 456] width 143 height 31
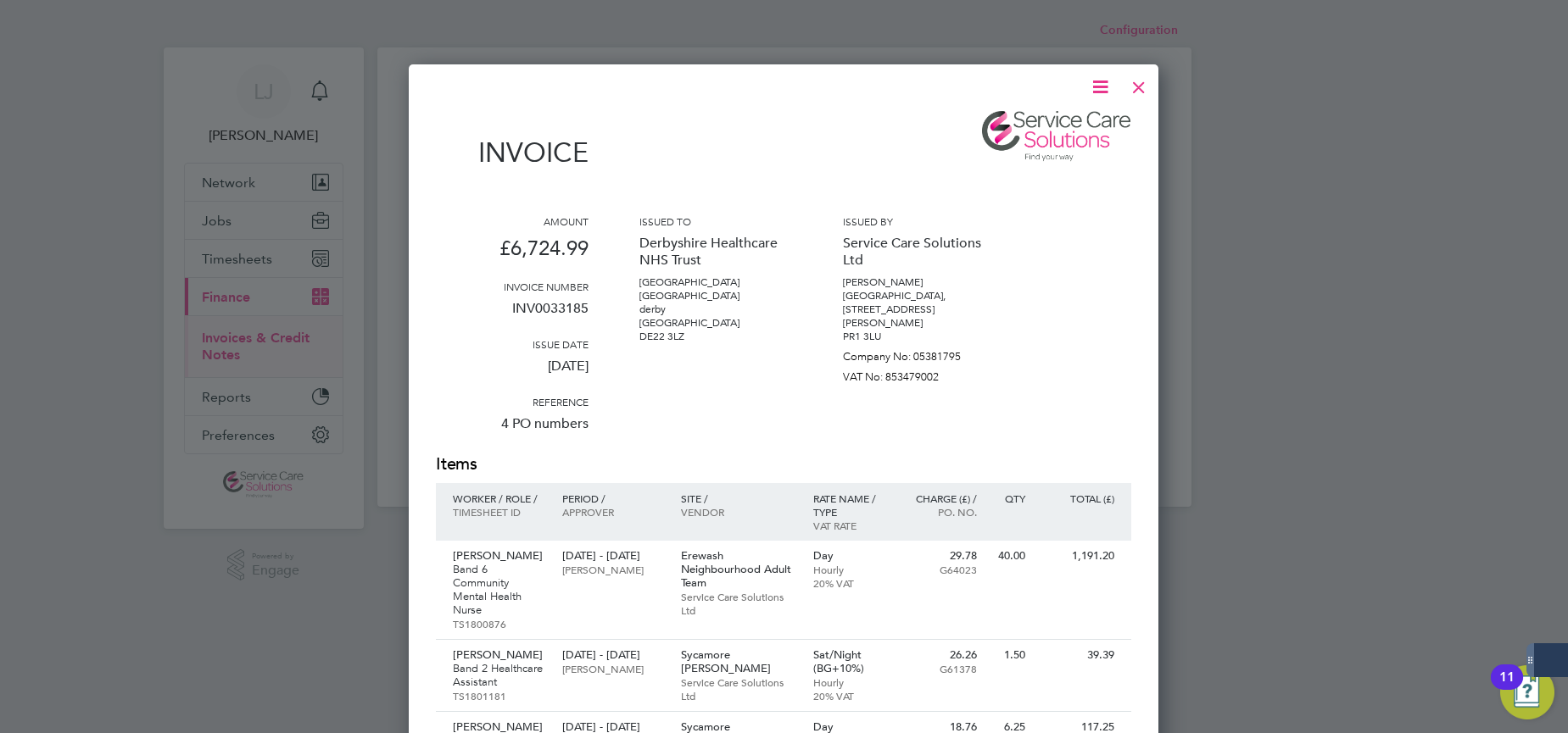
drag, startPoint x: 1140, startPoint y: 88, endPoint x: 1121, endPoint y: 141, distance: 56.3
click at [1140, 88] on div at bounding box center [1138, 82] width 30 height 30
